Goal: Task Accomplishment & Management: Manage account settings

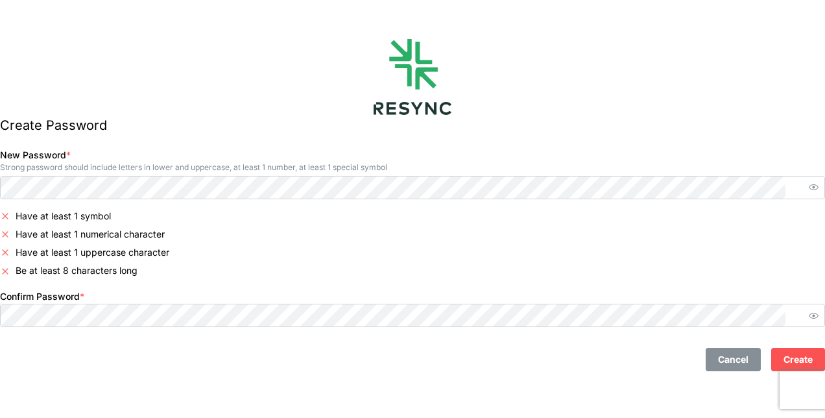
click at [204, 198] on div "New Password * Strong password should include letters in lower and uppercase, a…" at bounding box center [412, 172] width 835 height 62
click at [340, 271] on div "Be at least 8 characters long" at bounding box center [412, 270] width 825 height 13
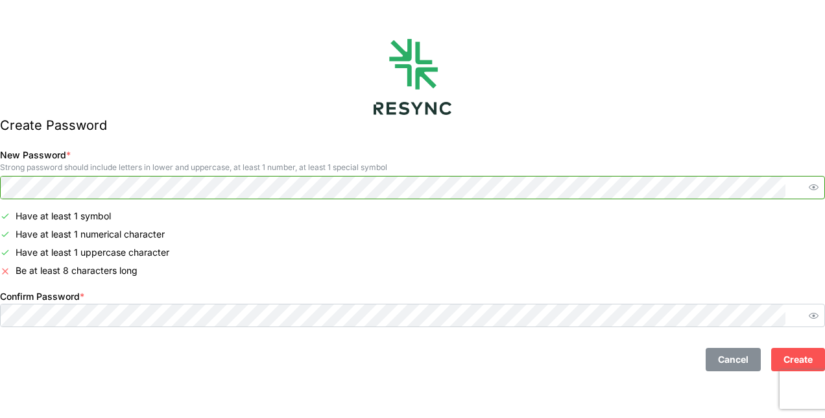
click at [1, 191] on div "Create Password New Password * Strong password should include letters in lower …" at bounding box center [412, 190] width 825 height 381
click at [2, 187] on div "Create Password New Password * Strong password should include letters in lower …" at bounding box center [412, 190] width 825 height 381
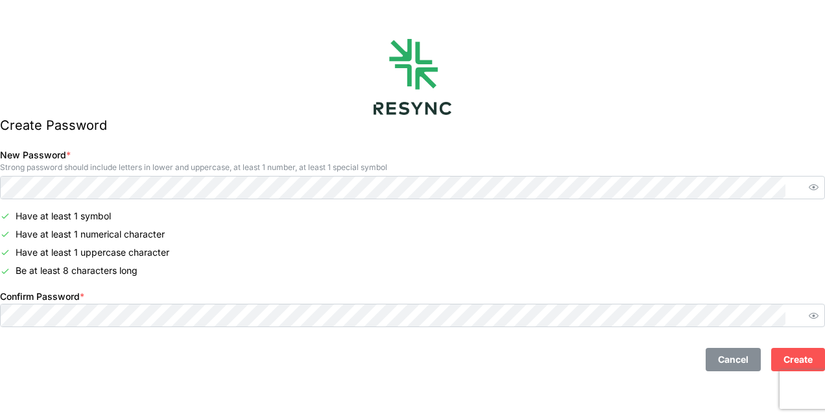
click at [783, 352] on span "Create" at bounding box center [797, 359] width 29 height 22
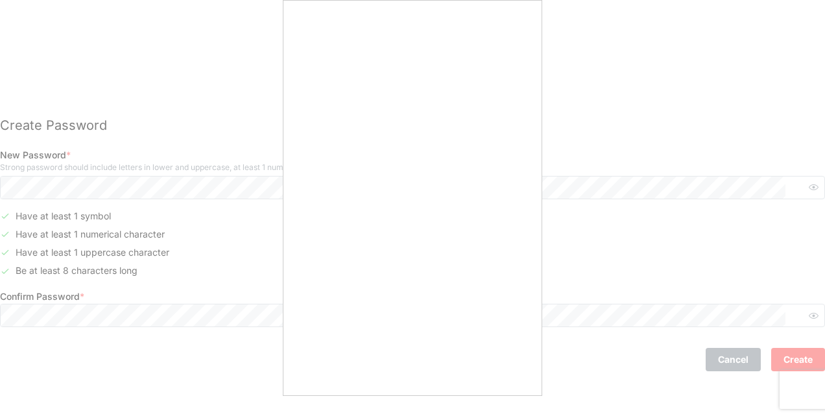
click at [514, 397] on div at bounding box center [412, 209] width 825 height 418
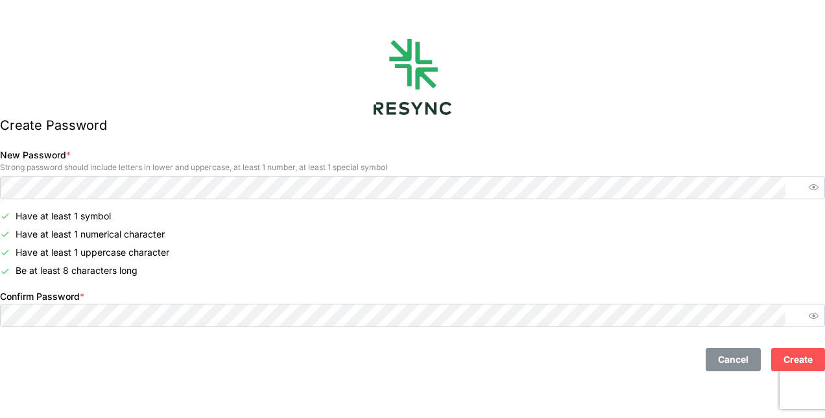
click at [226, 381] on div "Create Password New Password * Strong password should include letters in lower …" at bounding box center [412, 190] width 825 height 381
drag, startPoint x: 773, startPoint y: 355, endPoint x: 729, endPoint y: 342, distance: 46.1
click at [783, 357] on span "Create" at bounding box center [797, 359] width 29 height 22
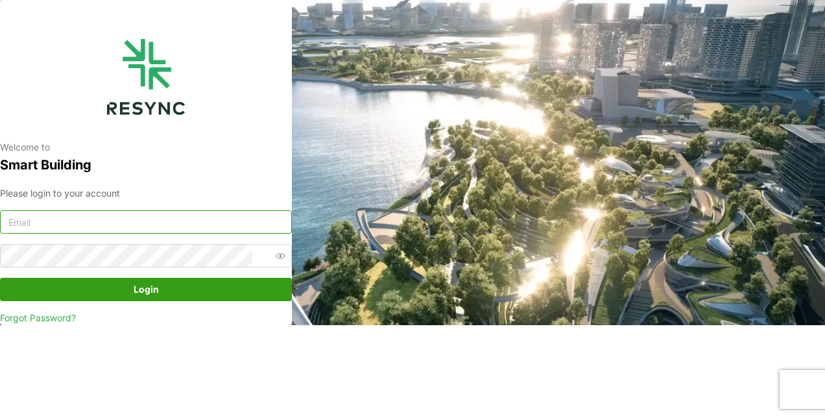
click at [171, 217] on input at bounding box center [146, 221] width 292 height 23
click at [174, 226] on input at bounding box center [146, 221] width 292 height 23
click at [172, 228] on input at bounding box center [146, 221] width 292 height 23
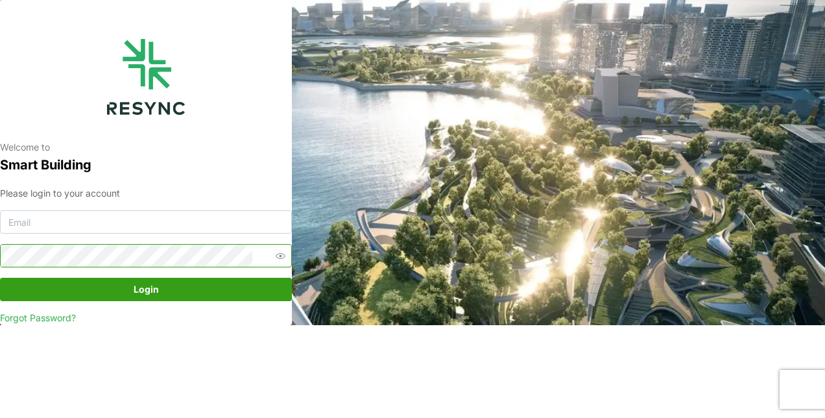
type input "[PERSON_NAME][EMAIL_ADDRESS][DOMAIN_NAME]"
click at [0, 278] on button "Login" at bounding box center [146, 289] width 292 height 23
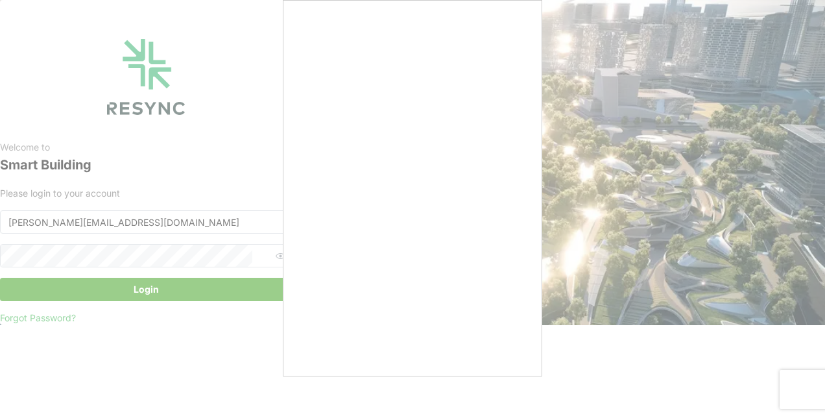
click at [510, 387] on div at bounding box center [412, 209] width 825 height 418
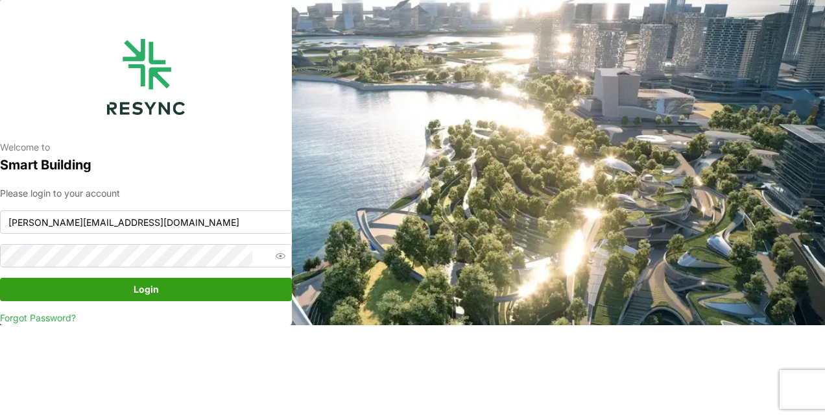
click at [195, 291] on span "Login" at bounding box center [145, 289] width 267 height 22
